Goal: Check status: Check status

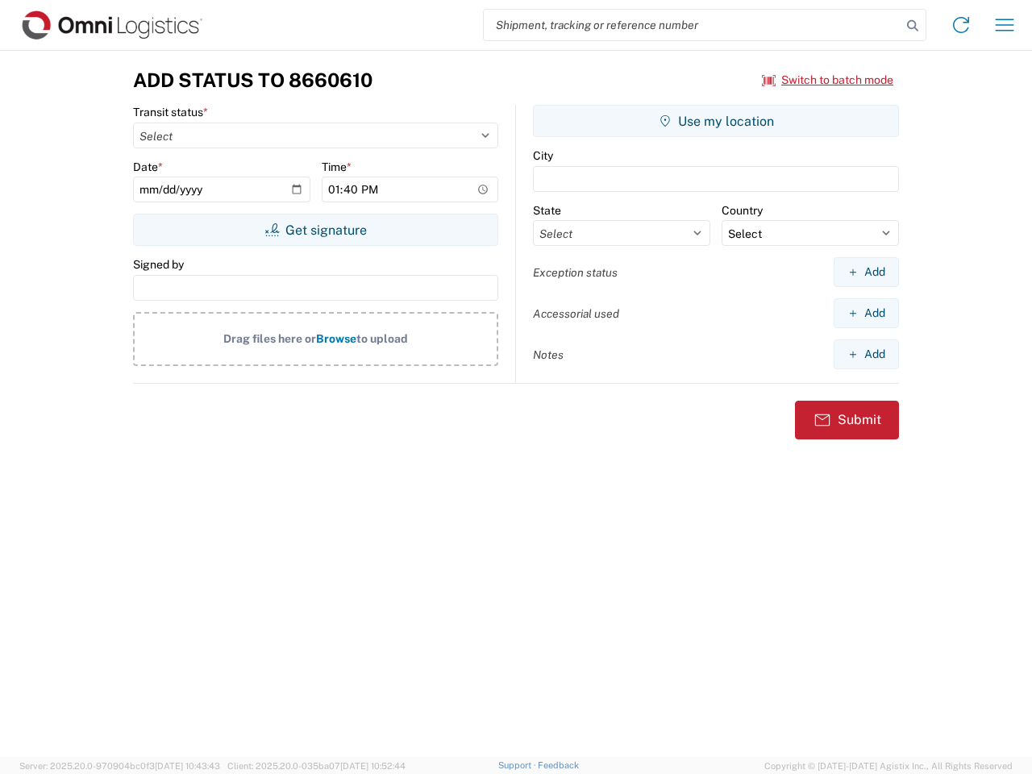
click at [693, 25] on input "search" at bounding box center [693, 25] width 418 height 31
click at [913, 26] on icon at bounding box center [912, 26] width 23 height 23
click at [961, 25] on icon at bounding box center [961, 25] width 26 height 26
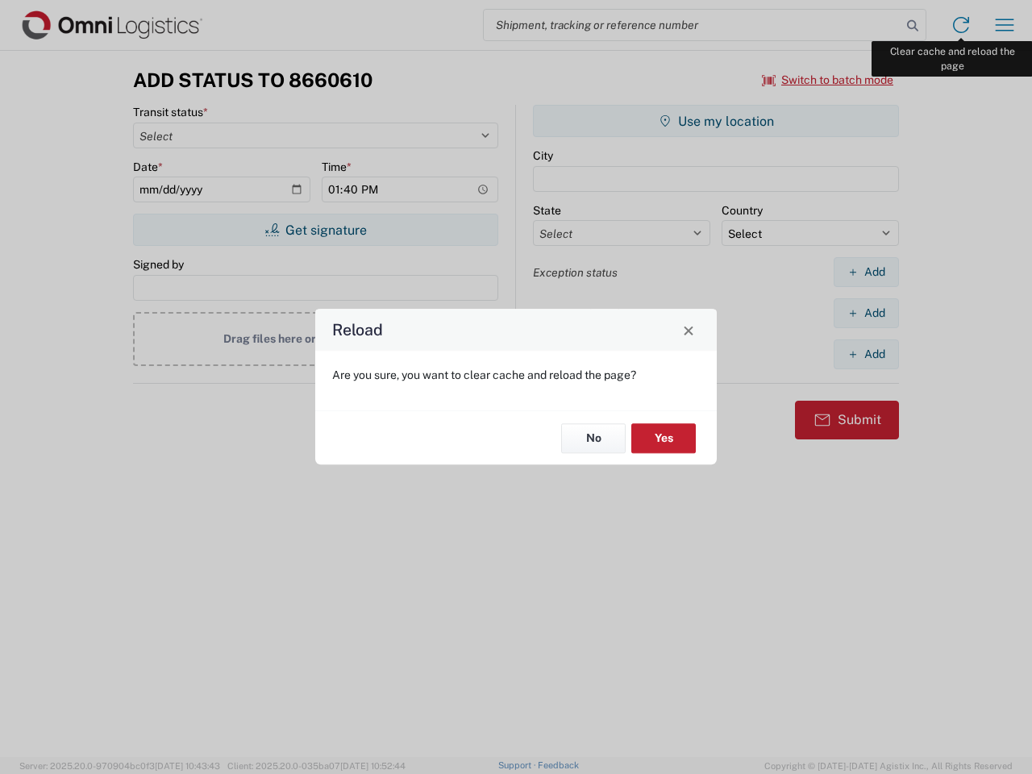
click at [1005, 25] on div "Reload Are you sure, you want to clear cache and reload the page? No Yes" at bounding box center [516, 387] width 1032 height 774
click at [828, 80] on div "Reload Are you sure, you want to clear cache and reload the page? No Yes" at bounding box center [516, 387] width 1032 height 774
click at [315, 230] on div "Reload Are you sure, you want to clear cache and reload the page? No Yes" at bounding box center [516, 387] width 1032 height 774
click at [716, 121] on div "Reload Are you sure, you want to clear cache and reload the page? No Yes" at bounding box center [516, 387] width 1032 height 774
click at [866, 272] on div "Reload Are you sure, you want to clear cache and reload the page? No Yes" at bounding box center [516, 387] width 1032 height 774
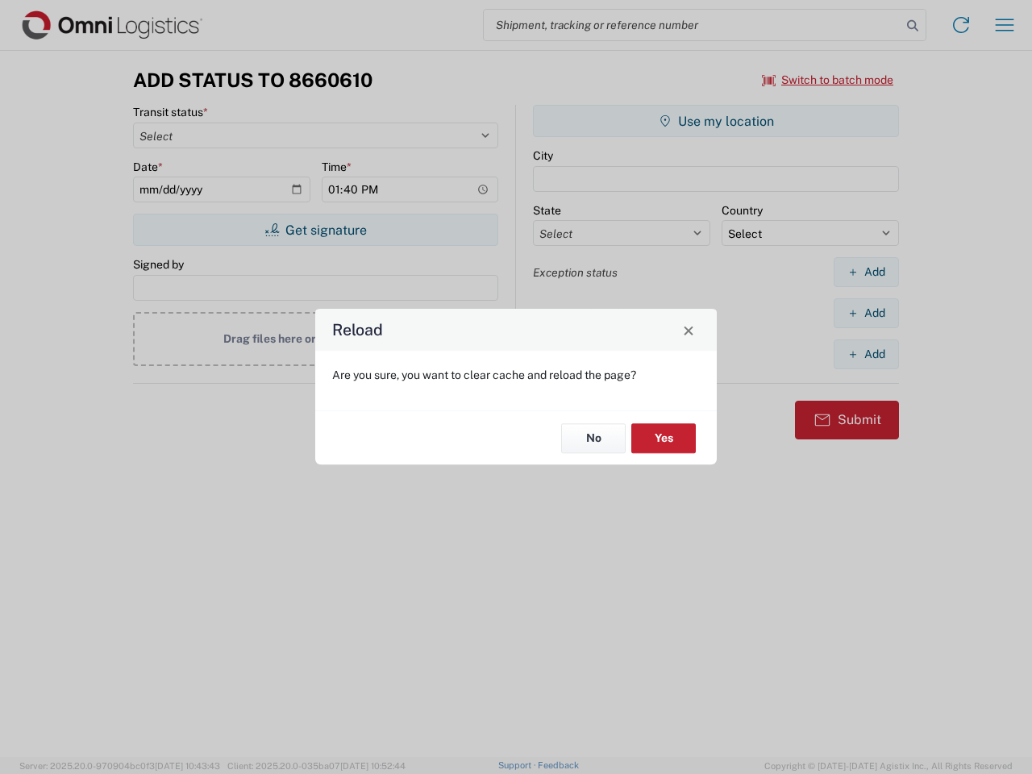
click at [866, 313] on div "Reload Are you sure, you want to clear cache and reload the page? No Yes" at bounding box center [516, 387] width 1032 height 774
click at [866, 354] on div "Reload Are you sure, you want to clear cache and reload the page? No Yes" at bounding box center [516, 387] width 1032 height 774
